Goal: Information Seeking & Learning: Learn about a topic

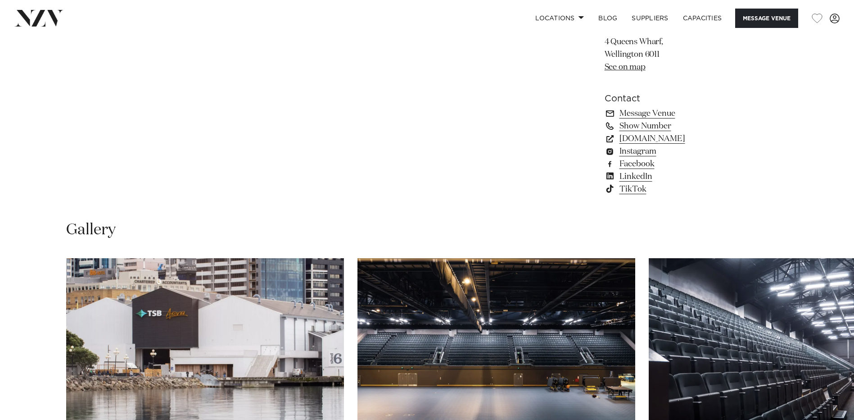
scroll to position [855, 0]
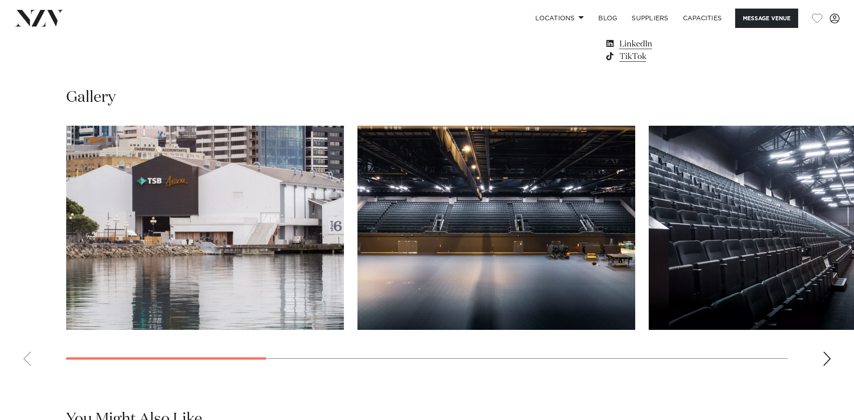
click at [832, 373] on swiper-container at bounding box center [427, 249] width 854 height 247
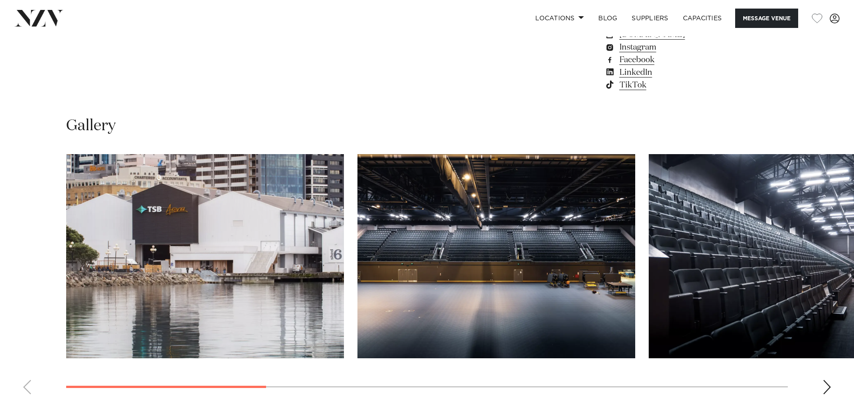
scroll to position [824, 0]
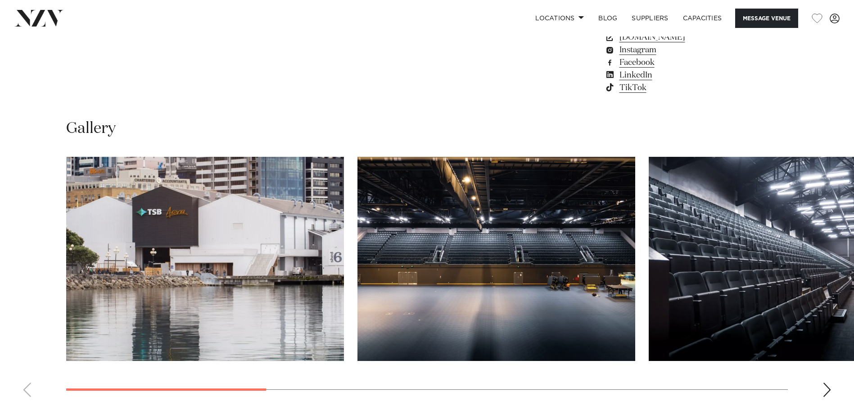
click at [184, 271] on img "1 / 9" at bounding box center [205, 259] width 278 height 204
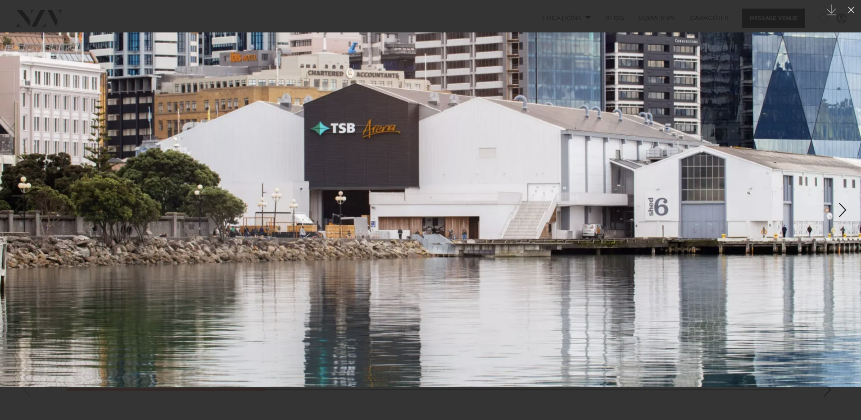
click at [843, 208] on div "Next slide" at bounding box center [842, 209] width 12 height 17
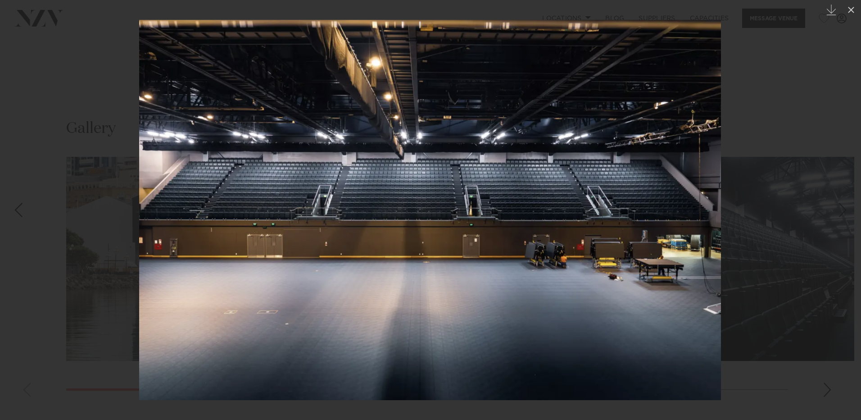
click at [842, 210] on div "Next slide" at bounding box center [842, 209] width 12 height 17
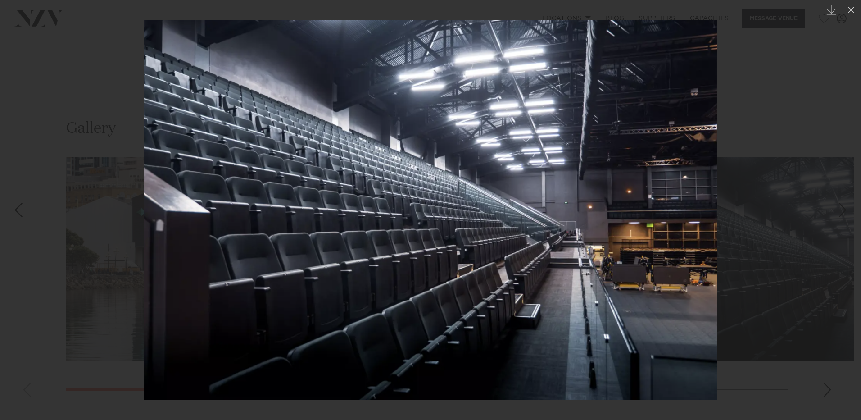
click at [838, 211] on div "Next slide" at bounding box center [842, 209] width 12 height 17
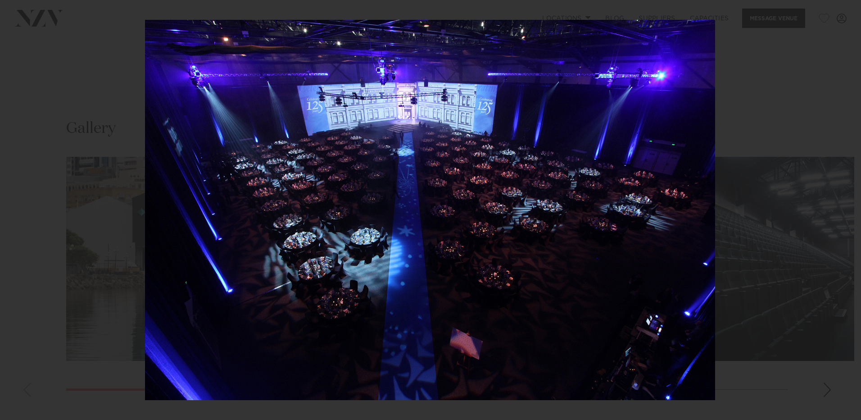
click at [838, 211] on div "4 / 9 Created with Sketch." at bounding box center [430, 210] width 861 height 420
click at [626, 203] on img at bounding box center [430, 210] width 570 height 380
click at [836, 202] on div at bounding box center [430, 210] width 861 height 420
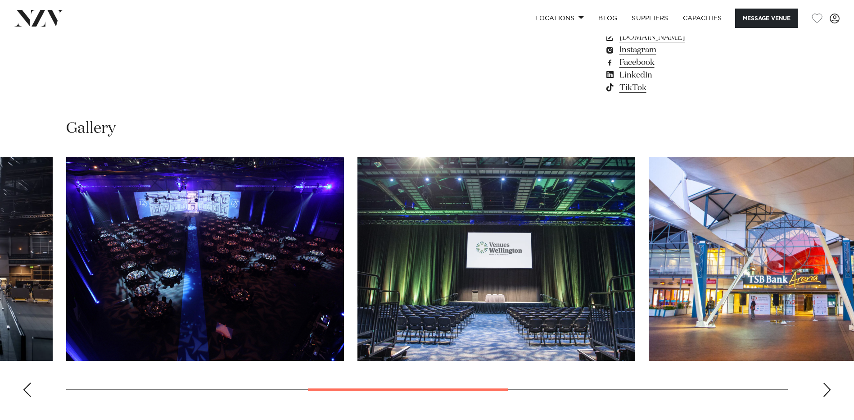
click at [761, 317] on img "6 / 9" at bounding box center [788, 259] width 278 height 204
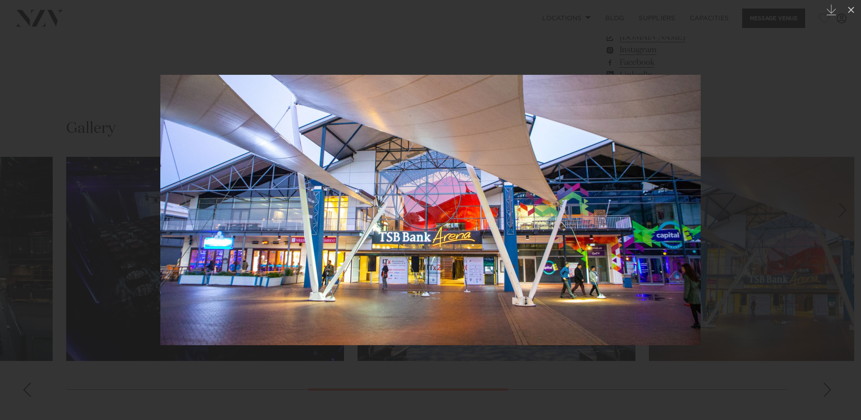
click at [828, 266] on div at bounding box center [430, 210] width 861 height 420
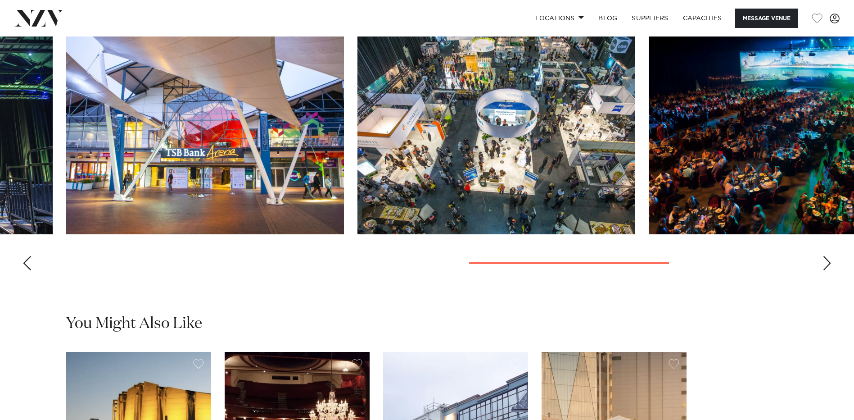
scroll to position [946, 0]
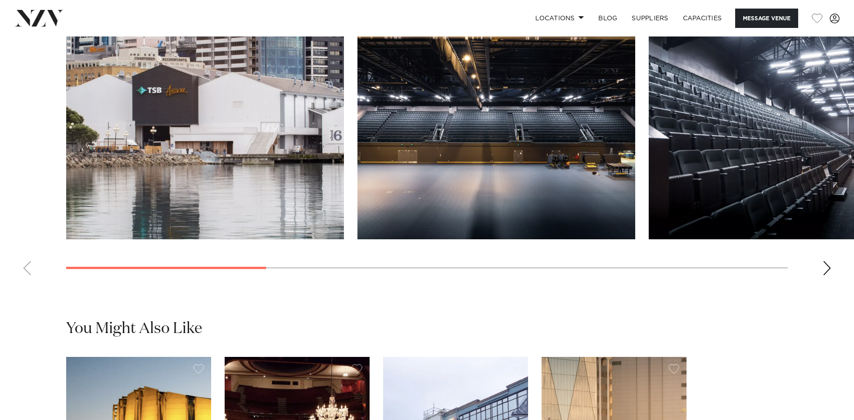
click at [199, 282] on swiper-container at bounding box center [427, 158] width 854 height 247
